Goal: Information Seeking & Learning: Learn about a topic

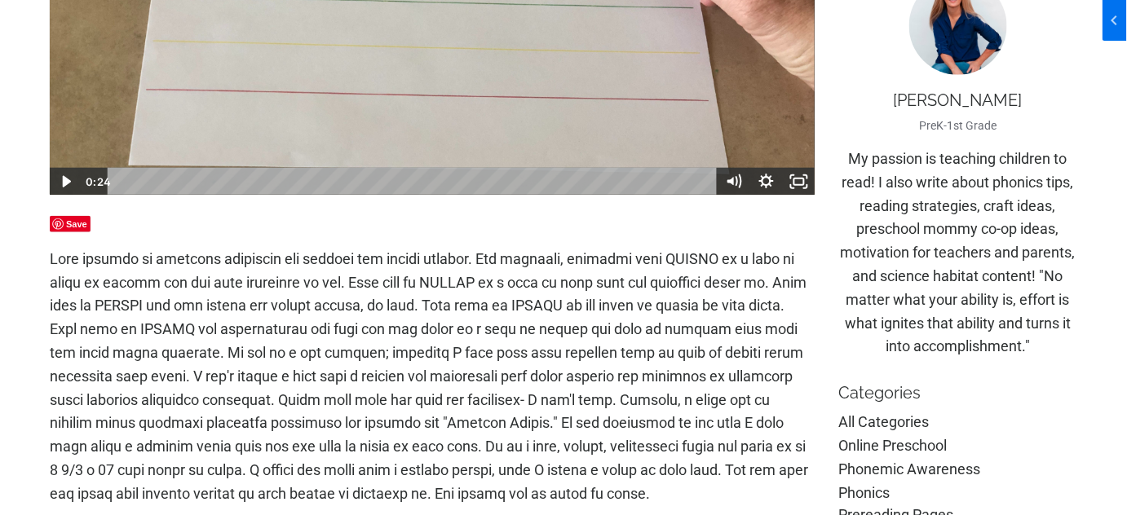
scroll to position [519, 0]
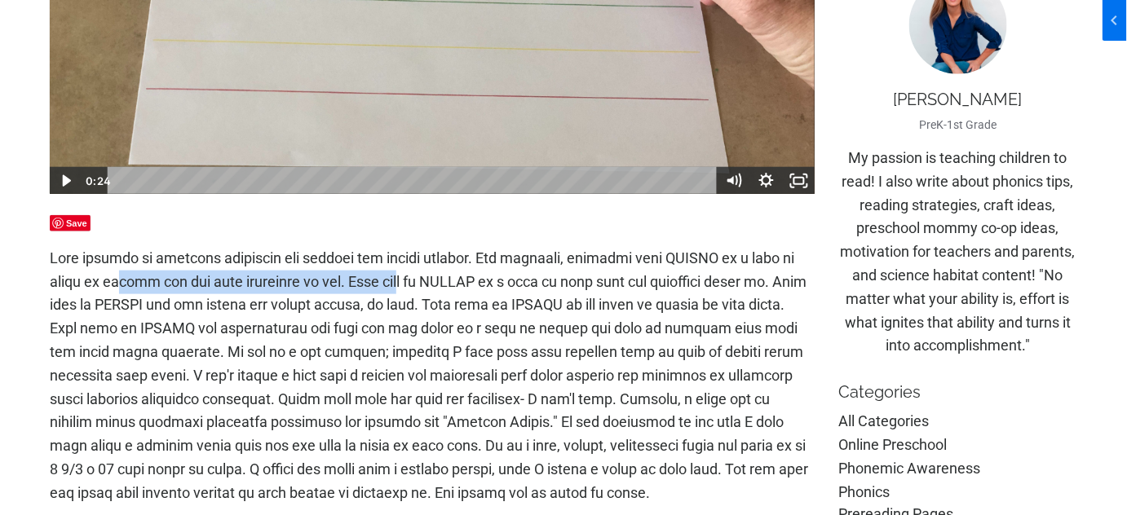
drag, startPoint x: 171, startPoint y: 272, endPoint x: 404, endPoint y: 272, distance: 233.2
click at [404, 272] on p at bounding box center [432, 376] width 765 height 258
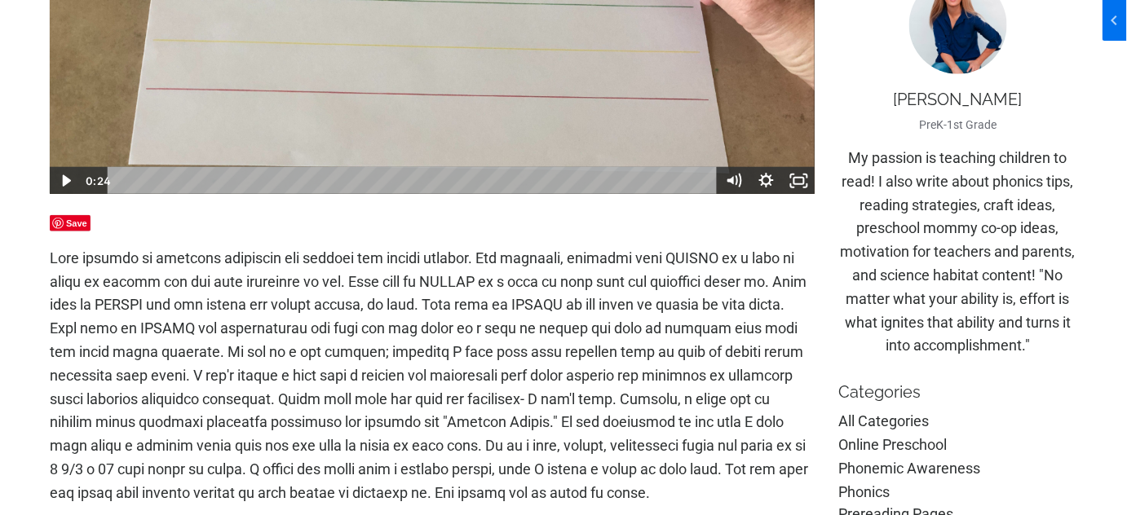
click at [412, 268] on p at bounding box center [432, 376] width 765 height 258
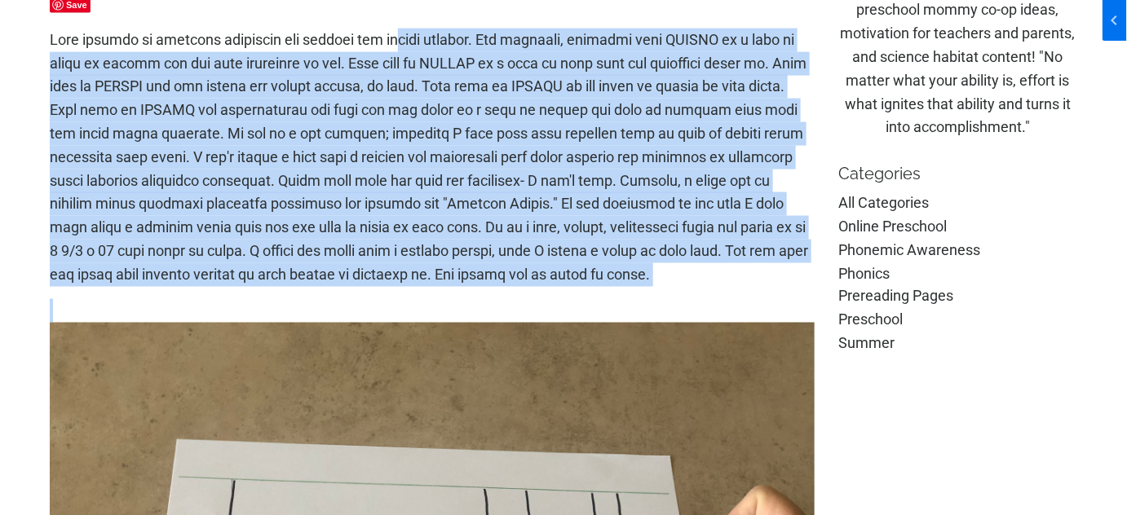
scroll to position [741, 0]
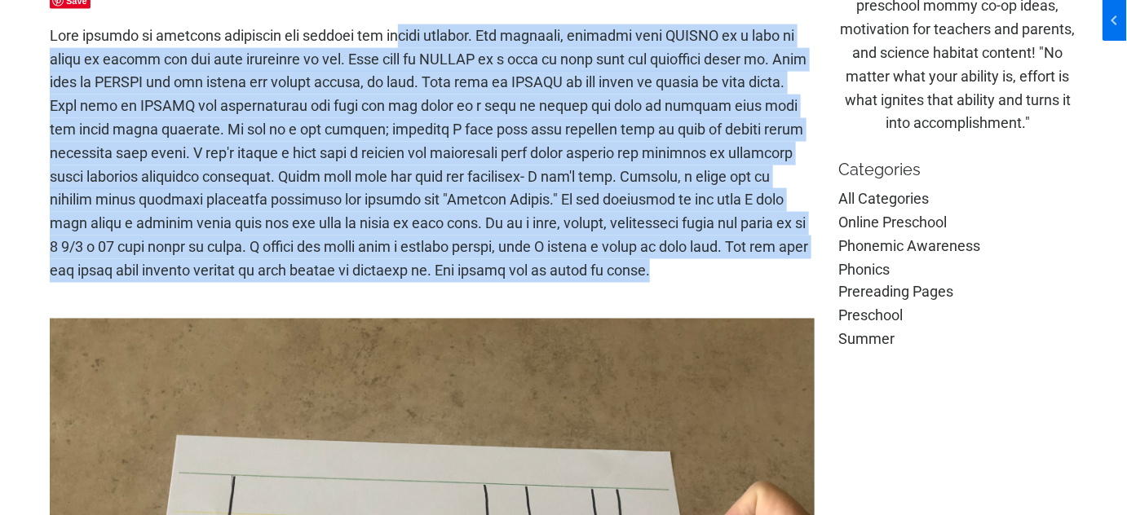
drag, startPoint x: 422, startPoint y: 258, endPoint x: 780, endPoint y: 277, distance: 359.2
click at [783, 278] on p at bounding box center [432, 153] width 765 height 258
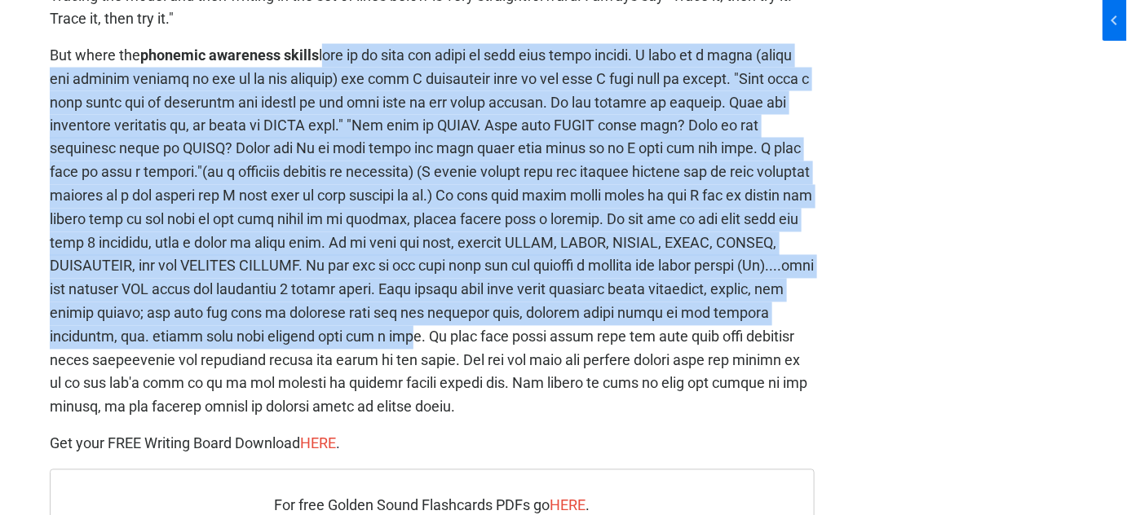
scroll to position [3113, 0]
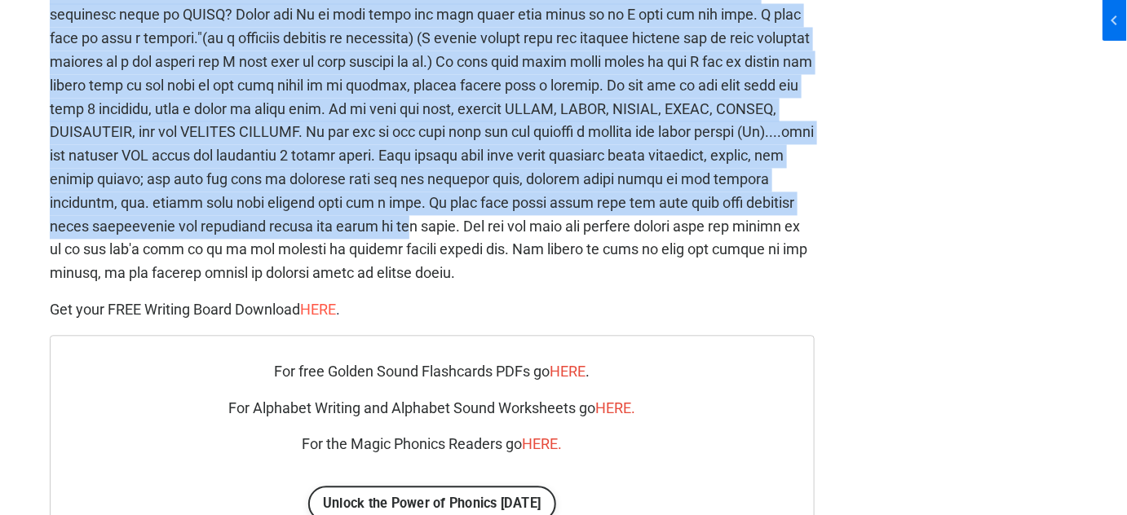
drag, startPoint x: 325, startPoint y: 138, endPoint x: 323, endPoint y: 316, distance: 178.6
click at [497, 240] on p "But where the phonemic awareness skills" at bounding box center [432, 97] width 765 height 376
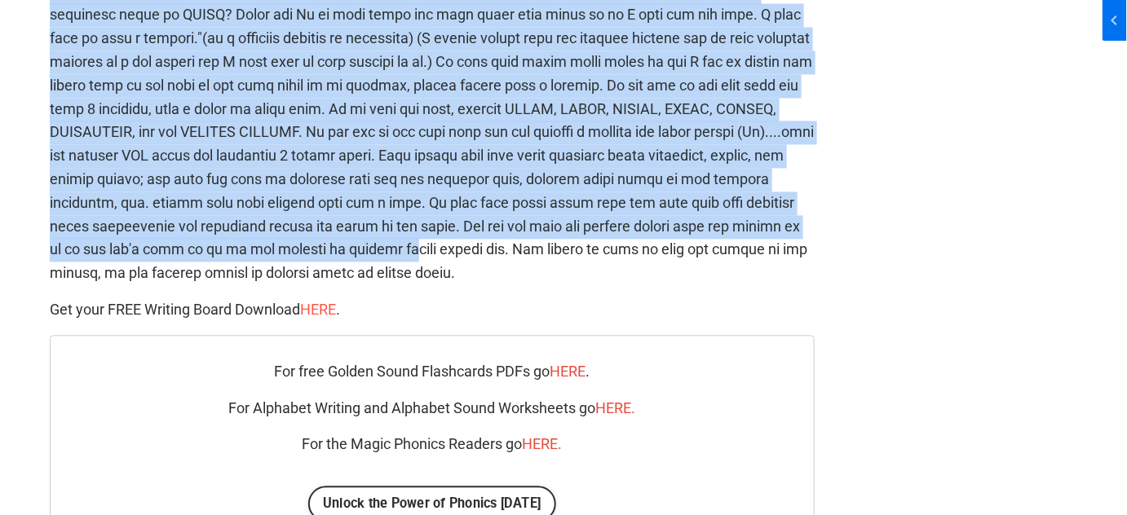
click at [323, 312] on span "HERE ." at bounding box center [320, 309] width 40 height 17
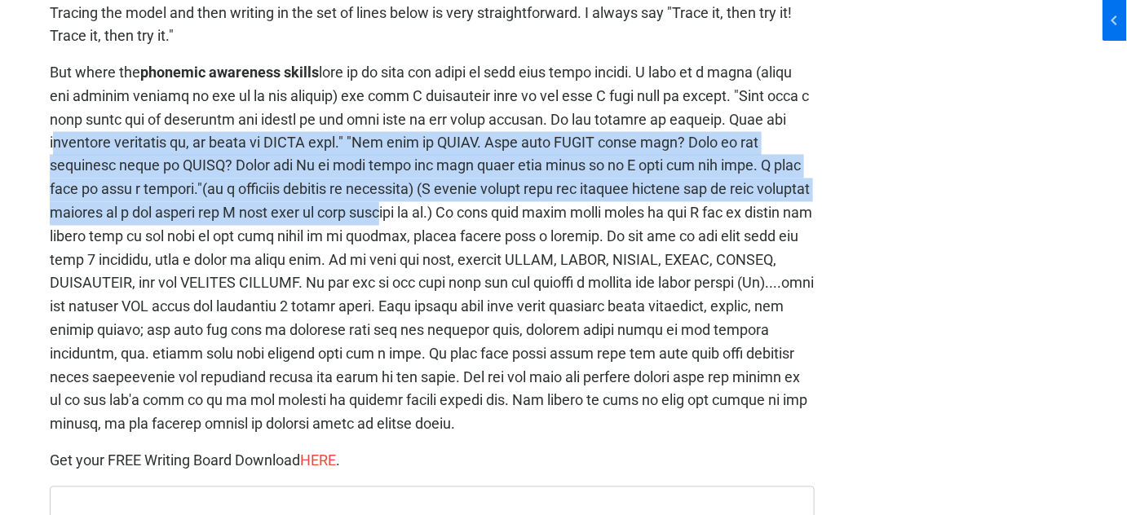
drag, startPoint x: 475, startPoint y: 212, endPoint x: 165, endPoint y: 142, distance: 318.5
click at [165, 142] on p "But where the phonemic awareness skills" at bounding box center [432, 249] width 765 height 376
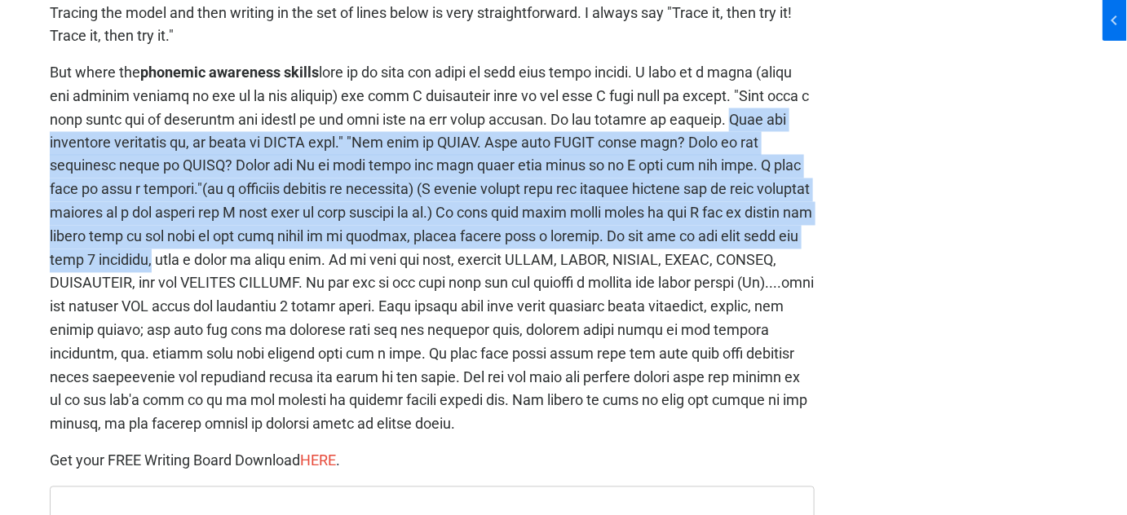
drag, startPoint x: 99, startPoint y: 145, endPoint x: 288, endPoint y: 272, distance: 226.8
click at [289, 272] on p "But where the phonemic awareness skills" at bounding box center [432, 249] width 765 height 376
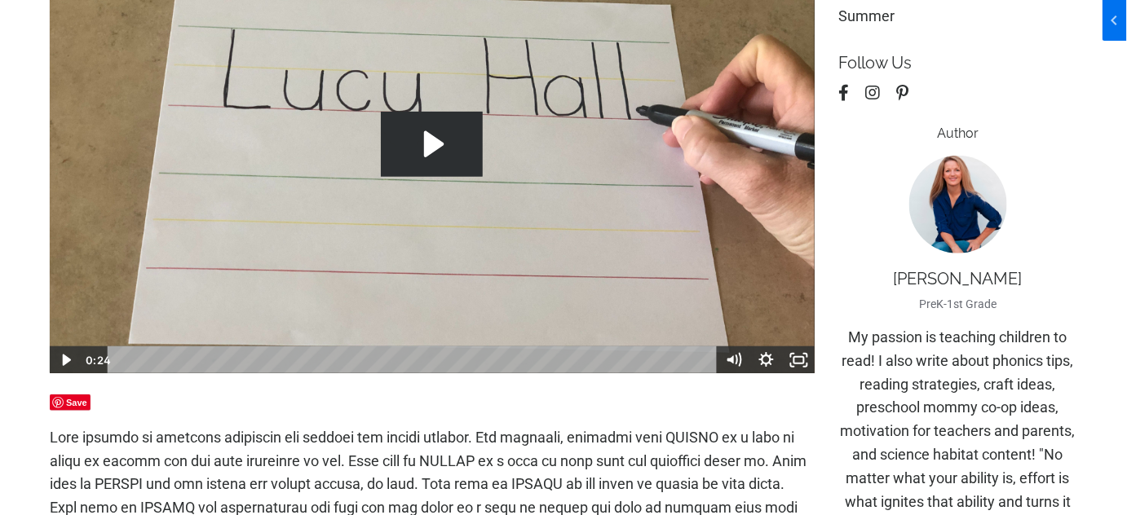
scroll to position [293, 0]
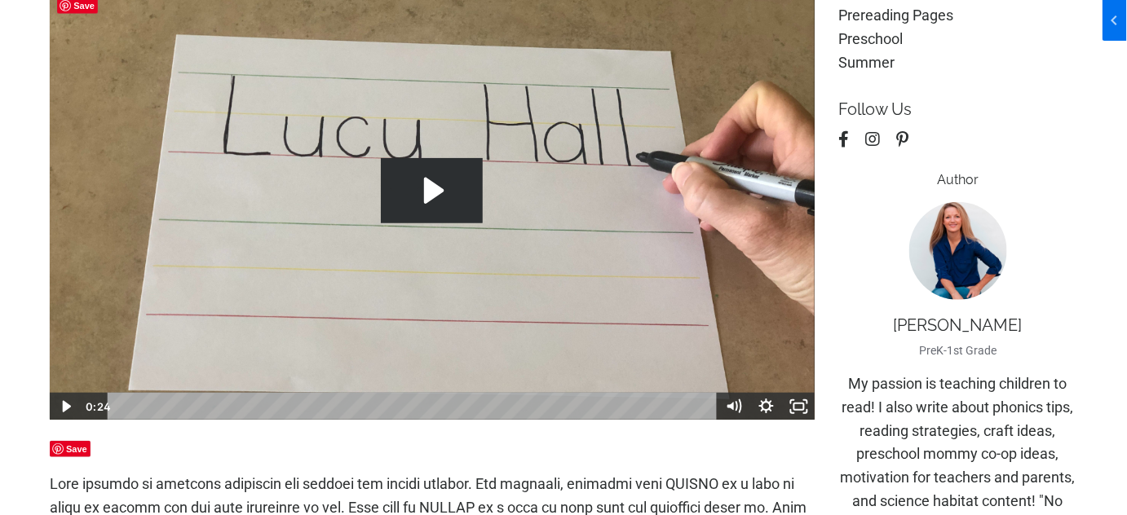
click at [408, 214] on icon "Play Video: file-uploads/sites/2147505858/video/2f52dc0-5e3c-ce43-4d82-88dce6e4…" at bounding box center [432, 190] width 102 height 65
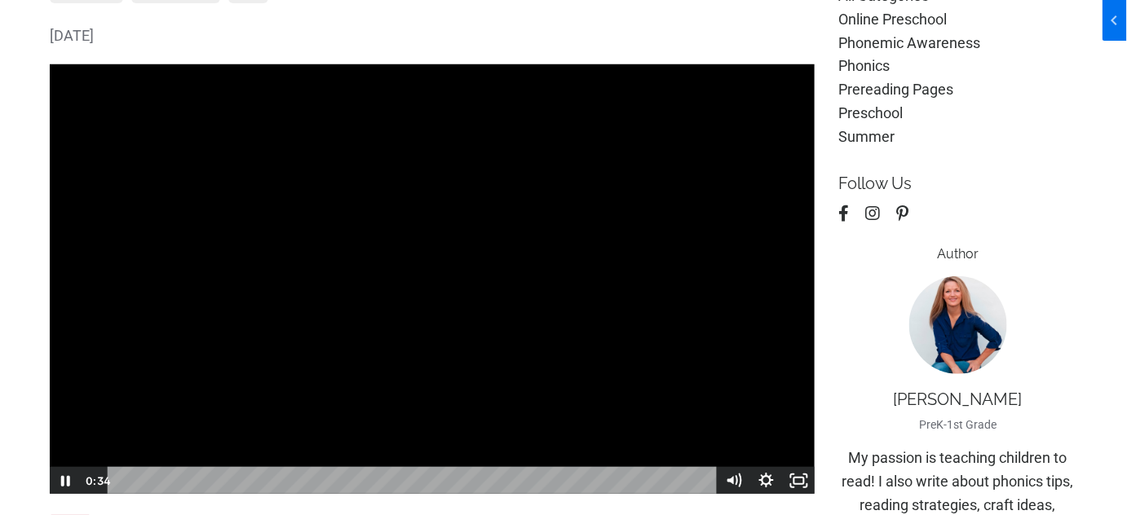
scroll to position [0, 0]
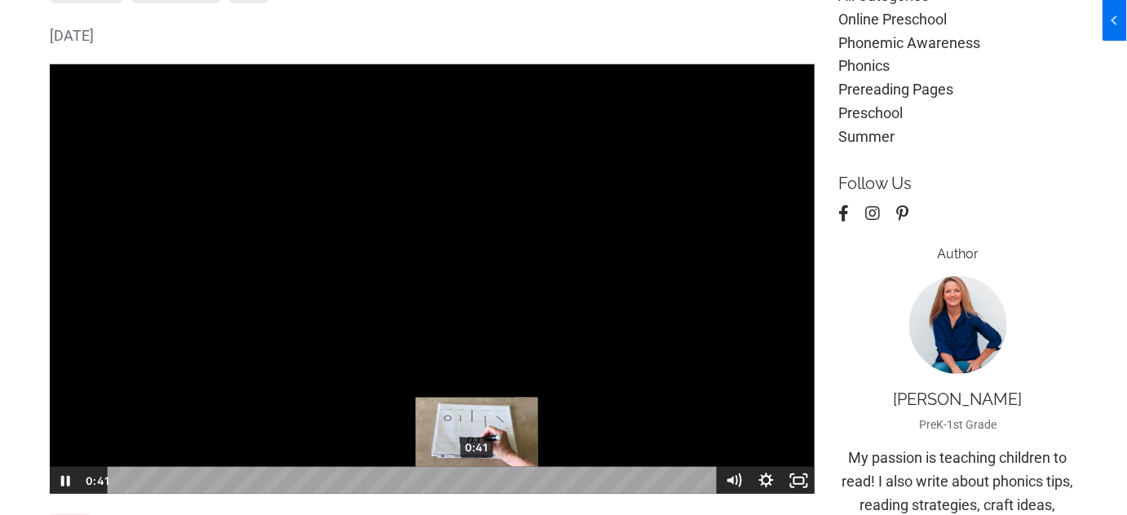
click at [478, 481] on div "0:41" at bounding box center [414, 481] width 589 height 28
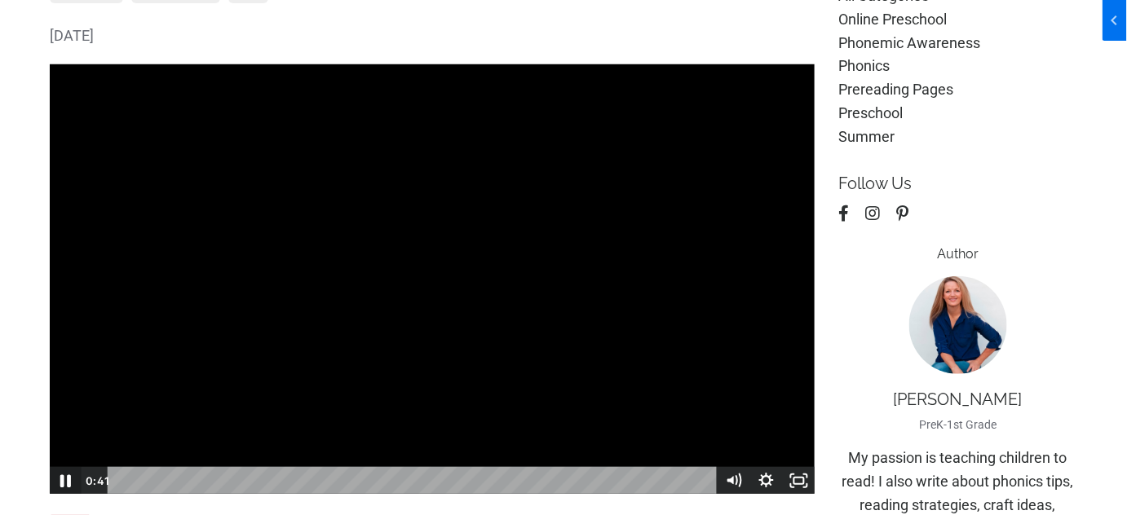
click at [73, 476] on icon "Pause" at bounding box center [65, 481] width 39 height 33
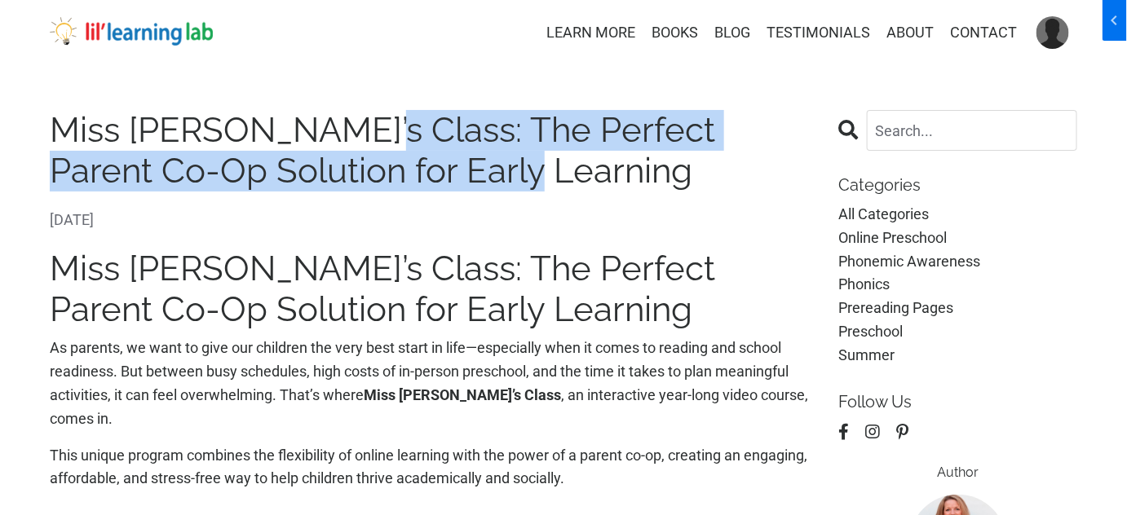
drag, startPoint x: 519, startPoint y: 171, endPoint x: 340, endPoint y: 126, distance: 184.3
click at [340, 126] on h1 "Miss [PERSON_NAME]’s Class: The Perfect Parent Co-Op Solution for Early Learning" at bounding box center [432, 151] width 765 height 82
copy h1 "The Perfect Parent Co-Op Solution for Early Learning"
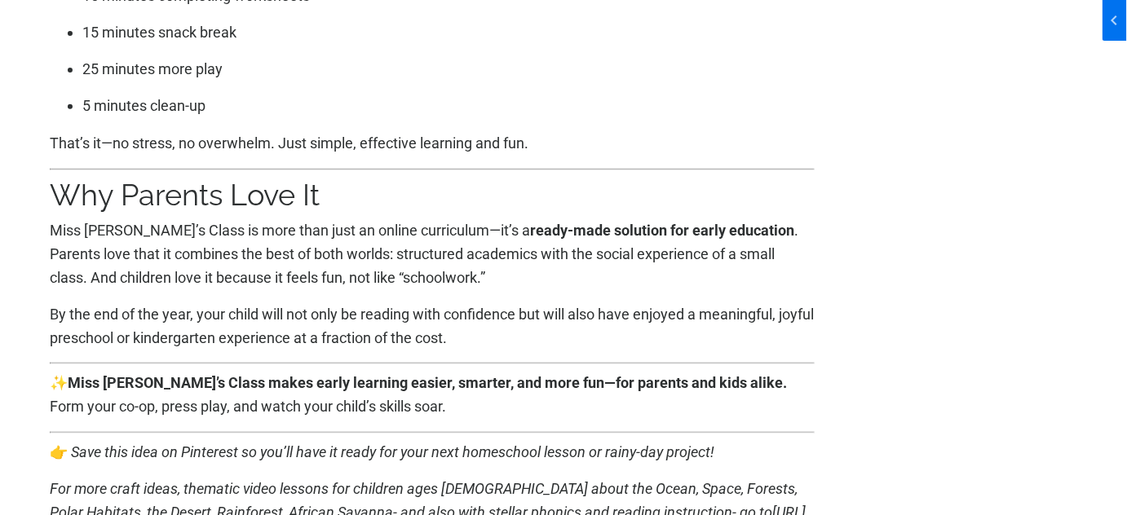
scroll to position [2519, 0]
